Goal: Transaction & Acquisition: Book appointment/travel/reservation

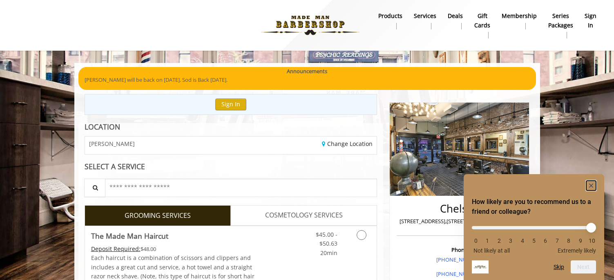
click at [594, 183] on rect "Hide survey" at bounding box center [592, 186] width 10 height 10
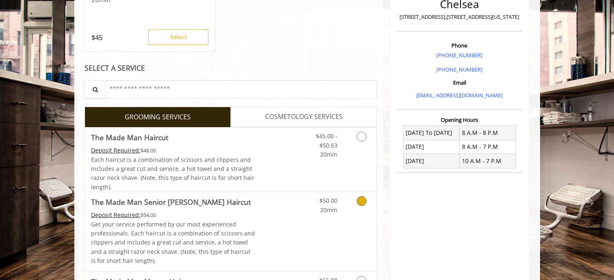
scroll to position [310, 0]
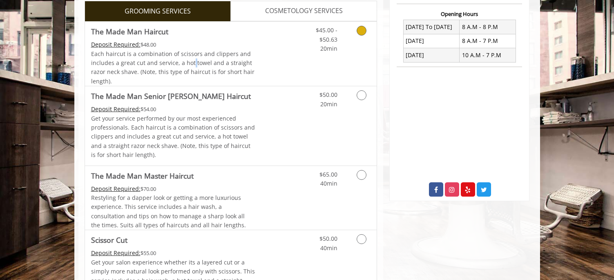
click at [192, 60] on span "Each haircut is a combination of scissors and clippers and includes a great cut…" at bounding box center [173, 67] width 164 height 35
click at [361, 29] on icon "Grooming services" at bounding box center [362, 31] width 10 height 10
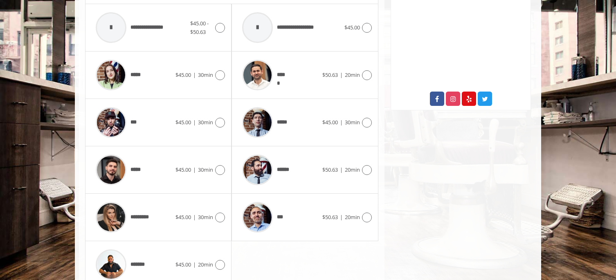
scroll to position [407, 0]
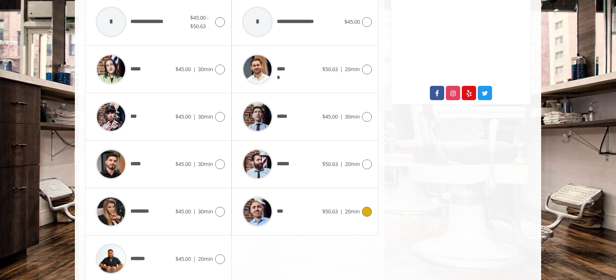
click at [367, 211] on icon at bounding box center [367, 212] width 10 height 10
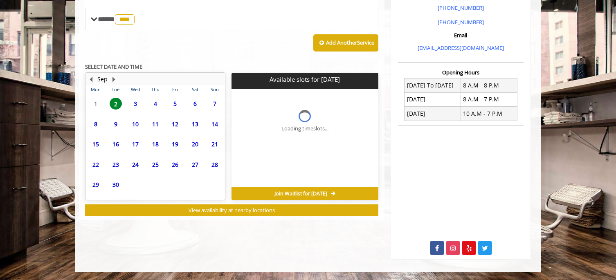
scroll to position [287, 0]
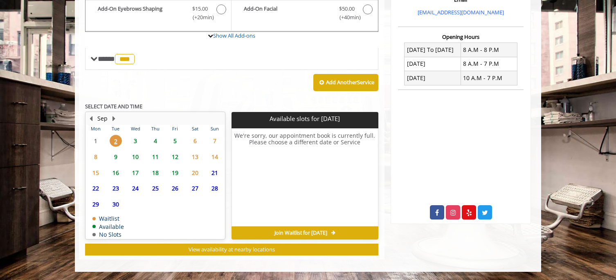
click at [140, 140] on span "3" at bounding box center [135, 141] width 12 height 12
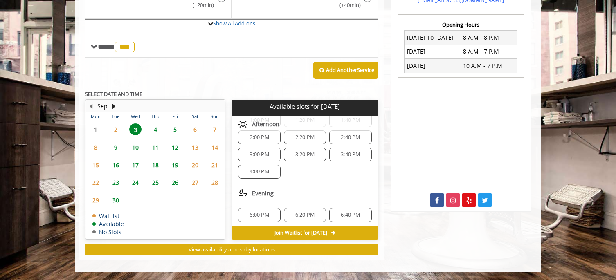
scroll to position [88, 0]
click at [150, 131] on span "4" at bounding box center [155, 129] width 12 height 12
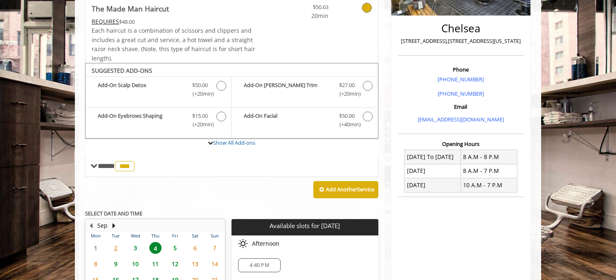
scroll to position [287, 0]
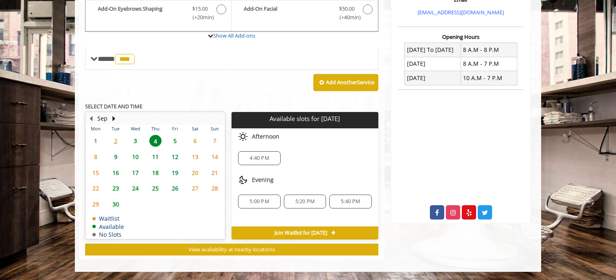
click at [179, 140] on span "5" at bounding box center [175, 141] width 12 height 12
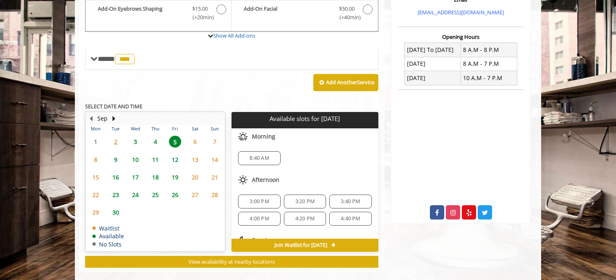
scroll to position [300, 0]
